Goal: Task Accomplishment & Management: Complete application form

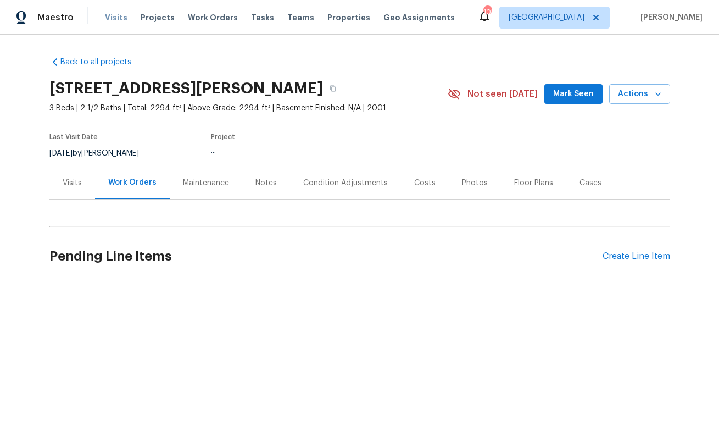
click at [114, 21] on span "Visits" at bounding box center [116, 17] width 23 height 11
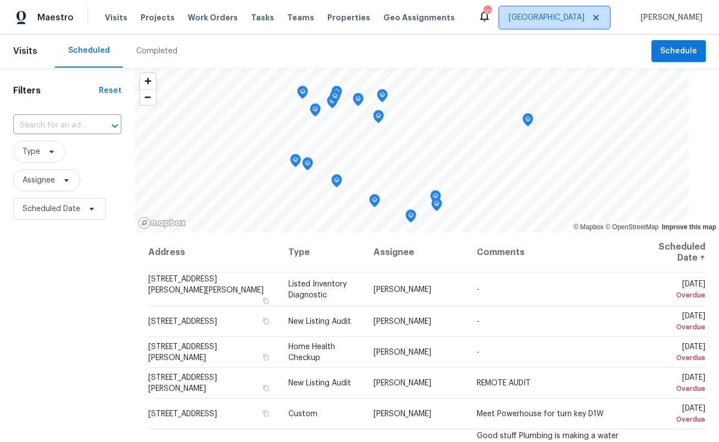
click at [585, 19] on span "[GEOGRAPHIC_DATA]" at bounding box center [547, 17] width 76 height 11
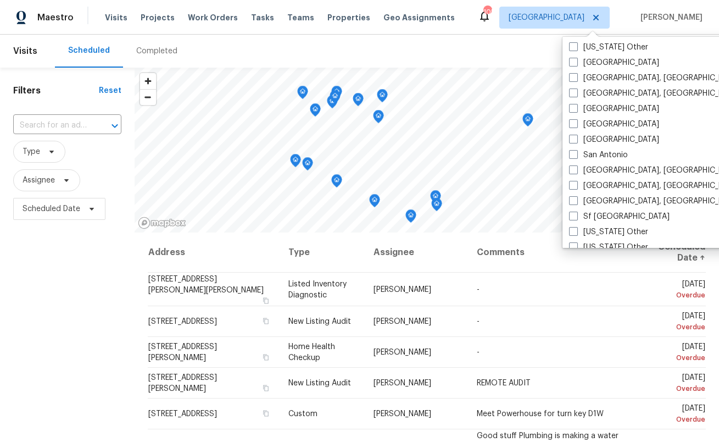
scroll to position [1379, 0]
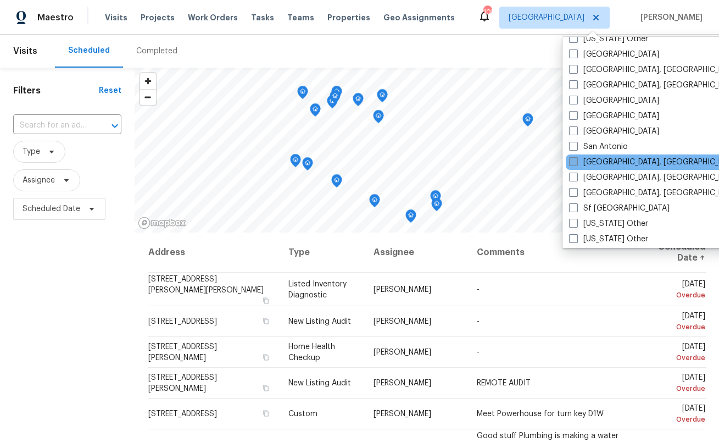
click at [591, 159] on label "[GEOGRAPHIC_DATA], [GEOGRAPHIC_DATA]" at bounding box center [654, 162] width 170 height 11
click at [576, 159] on input "[GEOGRAPHIC_DATA], [GEOGRAPHIC_DATA]" at bounding box center [572, 160] width 7 height 7
checkbox input "true"
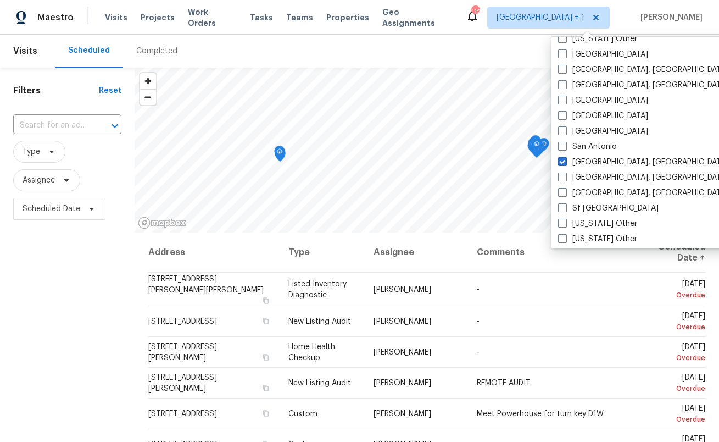
click at [271, 42] on div "Scheduled Completed" at bounding box center [353, 51] width 597 height 33
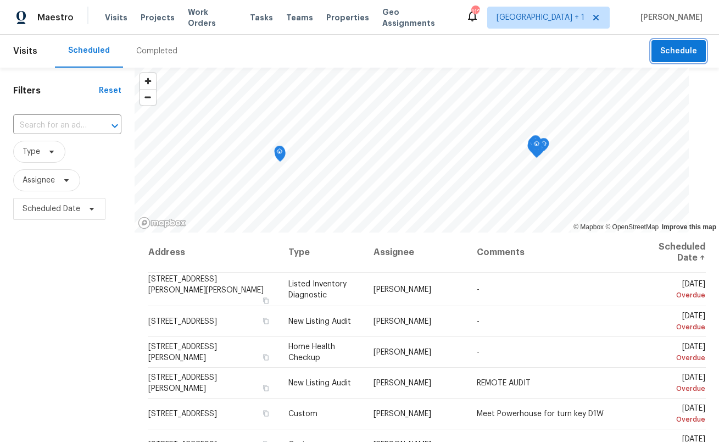
click at [693, 41] on button "Schedule" at bounding box center [679, 51] width 54 height 23
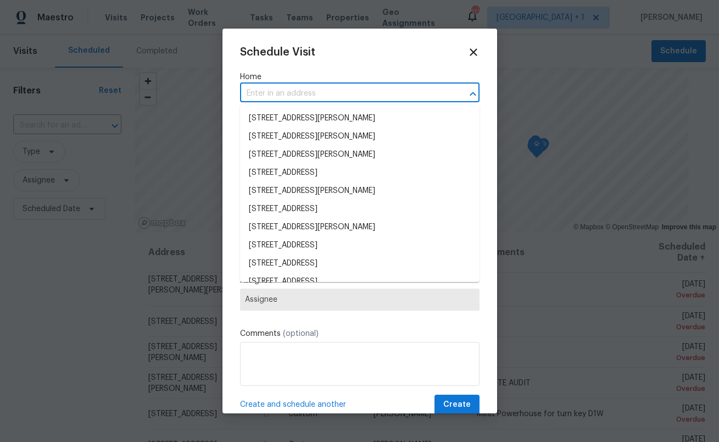
click at [305, 93] on input "text" at bounding box center [344, 93] width 209 height 17
paste input "[STREET_ADDRESS]"
type input "[STREET_ADDRESS]"
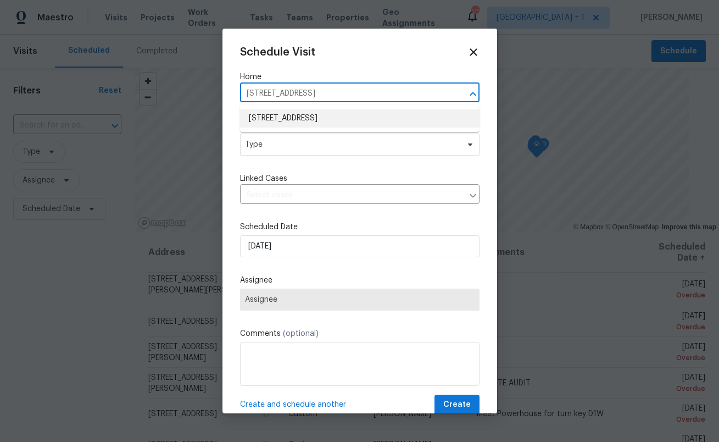
click at [306, 116] on li "[STREET_ADDRESS]" at bounding box center [360, 118] width 240 height 18
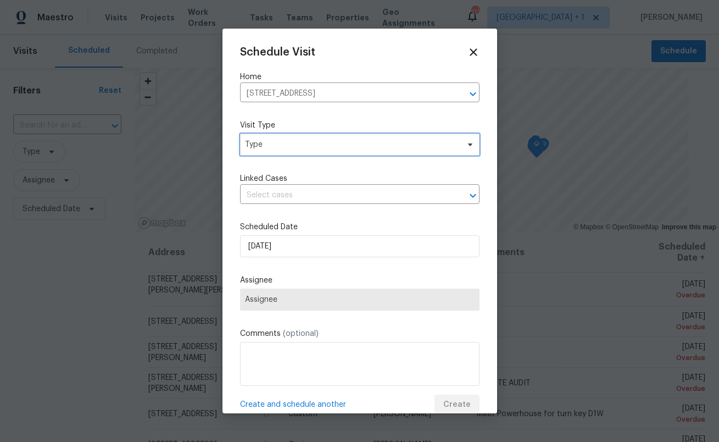
click at [303, 138] on div "Visit Type Type" at bounding box center [360, 138] width 240 height 36
click at [303, 142] on span "Type" at bounding box center [352, 144] width 214 height 11
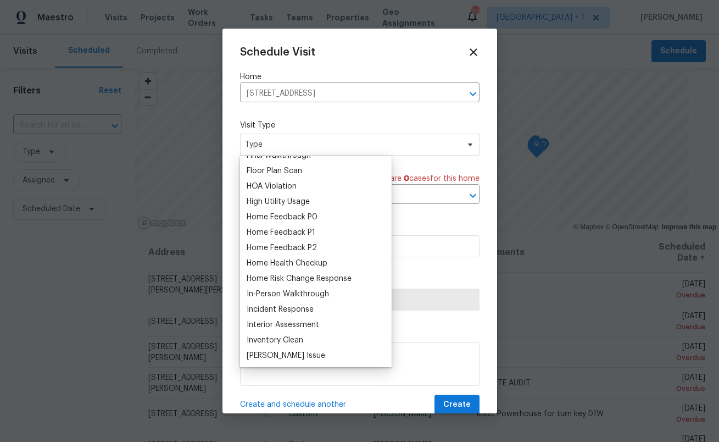
scroll to position [301, 0]
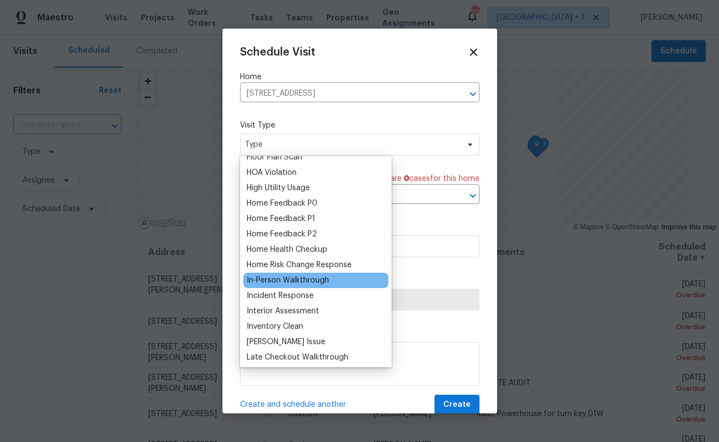
click at [307, 281] on div "In-Person Walkthrough" at bounding box center [288, 280] width 82 height 11
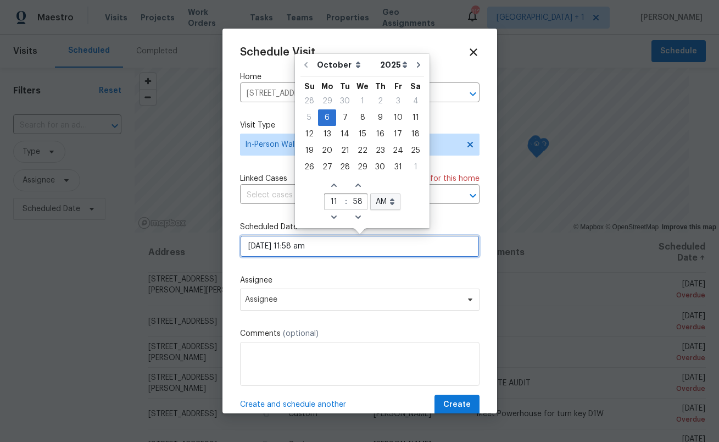
click at [332, 249] on input "[DATE] 11:58 am" at bounding box center [360, 246] width 240 height 22
click at [332, 187] on icon "Increase hours (12hr clock)" at bounding box center [334, 185] width 9 height 9
type input "[DATE] 12:58 am"
type input "12"
click at [332, 187] on icon "Increase hours (12hr clock)" at bounding box center [334, 185] width 9 height 9
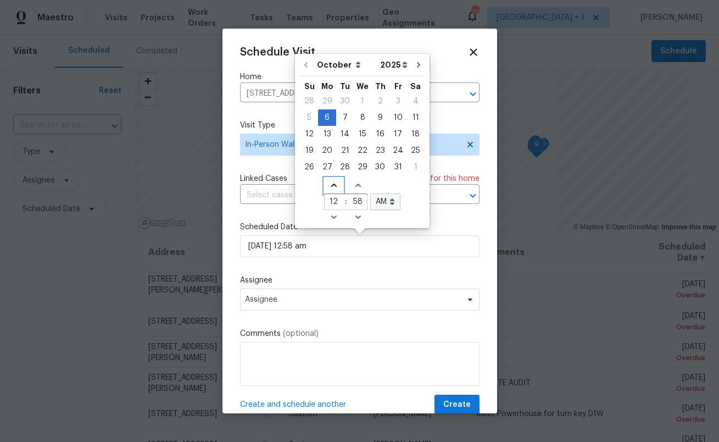
type input "[DATE] 1:58 am"
type input "1"
click at [356, 216] on icon "Decrease minutes" at bounding box center [357, 216] width 5 height 3
type input "[DATE] 1:57 am"
type input "57"
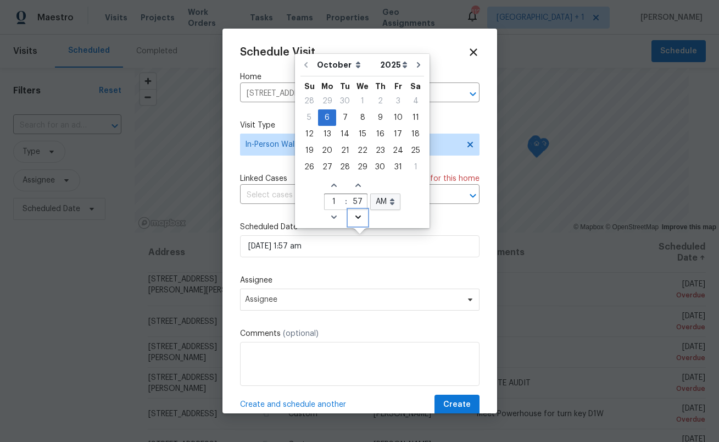
click at [356, 216] on icon "Decrease minutes" at bounding box center [357, 216] width 5 height 3
type input "[DATE] 1:56 am"
type input "56"
click at [356, 188] on icon "Increase minutes" at bounding box center [358, 185] width 9 height 9
type input "[DATE] 1:57 am"
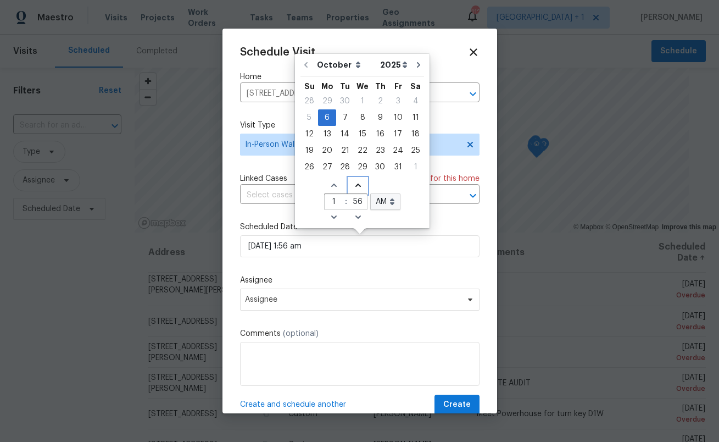
type input "57"
click at [356, 188] on icon "Increase minutes" at bounding box center [358, 185] width 9 height 9
type input "[DATE] 1:58 am"
type input "58"
click at [356, 188] on icon "Increase minutes" at bounding box center [358, 185] width 9 height 9
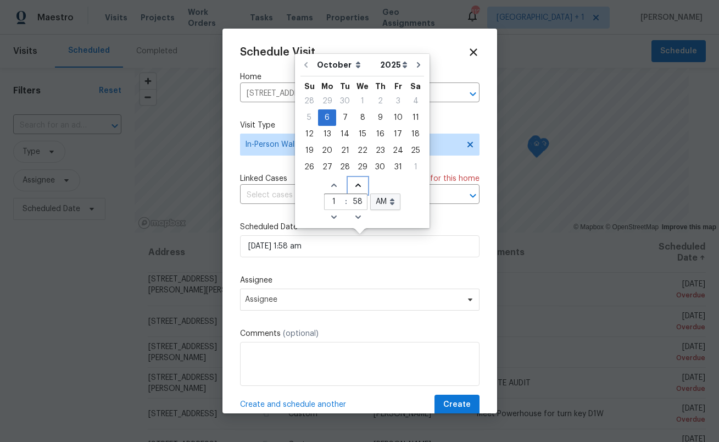
type input "[DATE] 1:59 am"
type input "59"
click at [356, 188] on icon "Increase minutes" at bounding box center [358, 185] width 9 height 9
type input "[DATE] 1:00 am"
type input "00"
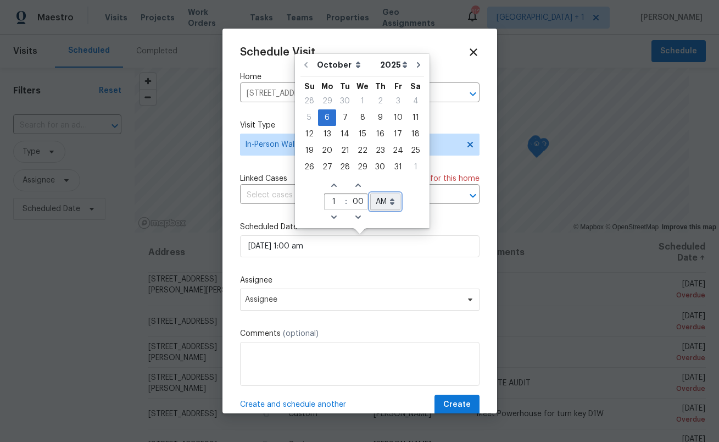
click at [383, 206] on select "AM PM" at bounding box center [385, 201] width 30 height 16
select select "pm"
click at [370, 193] on select "AM PM" at bounding box center [385, 201] width 30 height 16
type input "[DATE] 1:00 pm"
select select "pm"
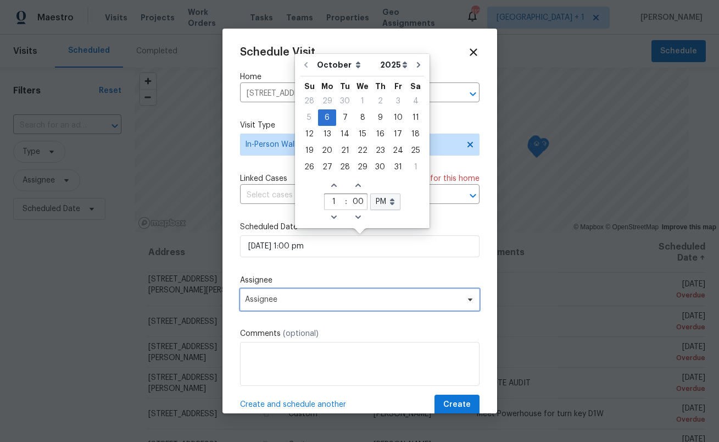
click at [347, 301] on span "Assignee" at bounding box center [352, 299] width 215 height 9
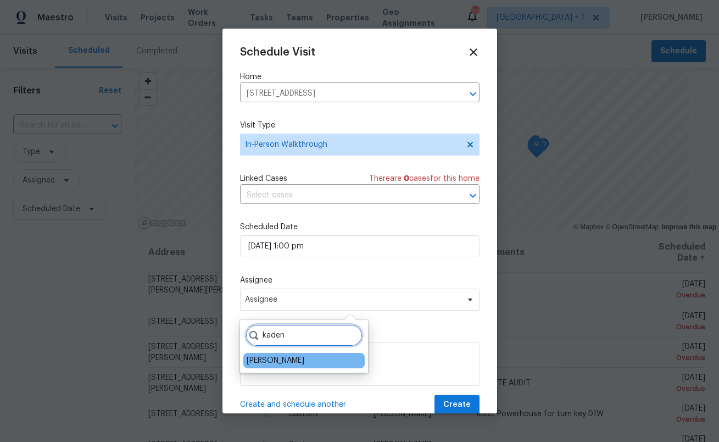
type input "kaden"
click at [278, 359] on div "[PERSON_NAME]" at bounding box center [276, 360] width 58 height 11
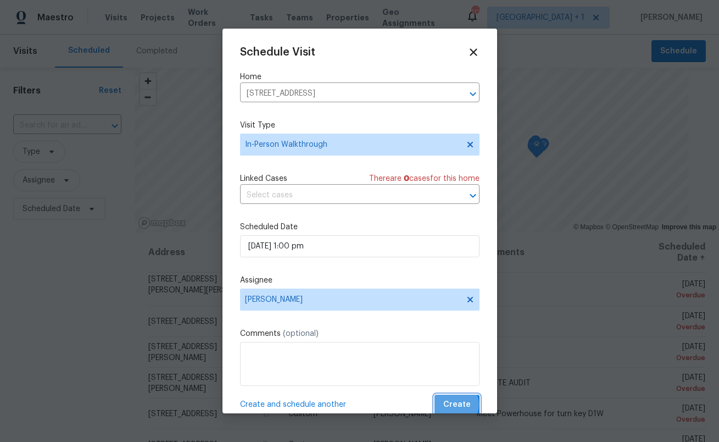
click at [451, 405] on span "Create" at bounding box center [456, 405] width 27 height 14
